Goal: Information Seeking & Learning: Learn about a topic

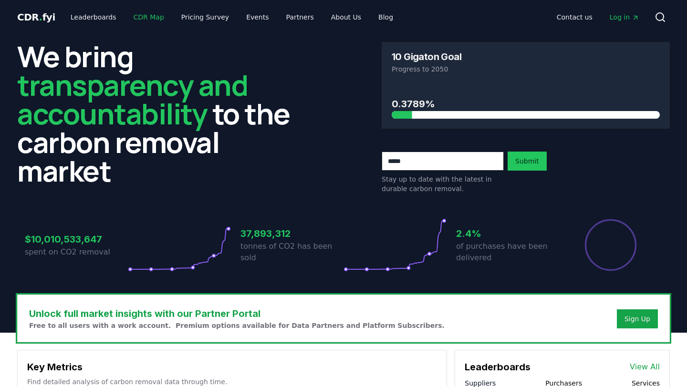
click at [146, 18] on link "CDR Map" at bounding box center [149, 17] width 46 height 17
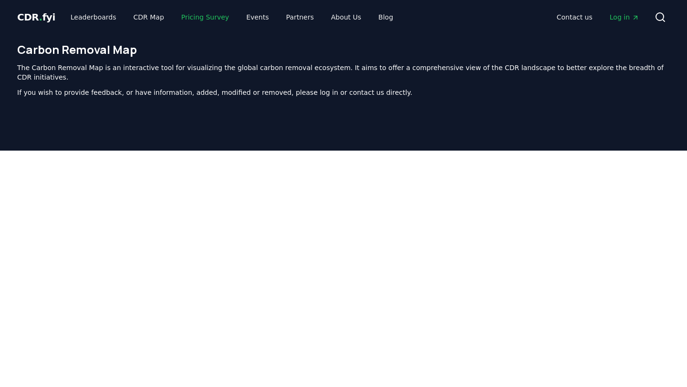
click at [177, 22] on link "Pricing Survey" at bounding box center [205, 17] width 63 height 17
